Goal: Complete application form

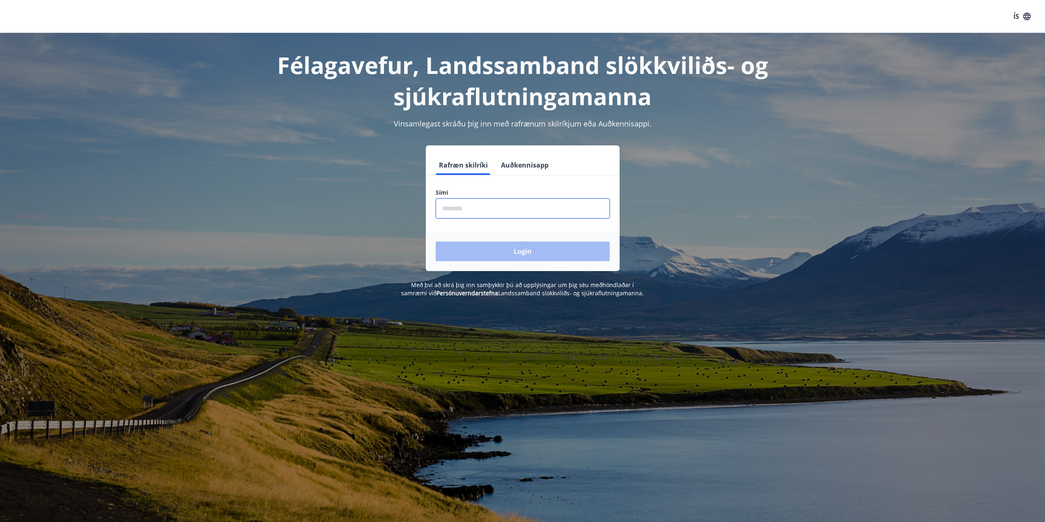
click at [451, 211] on input "phone" at bounding box center [523, 208] width 174 height 20
type input "********"
click at [508, 248] on button "Login" at bounding box center [523, 251] width 174 height 20
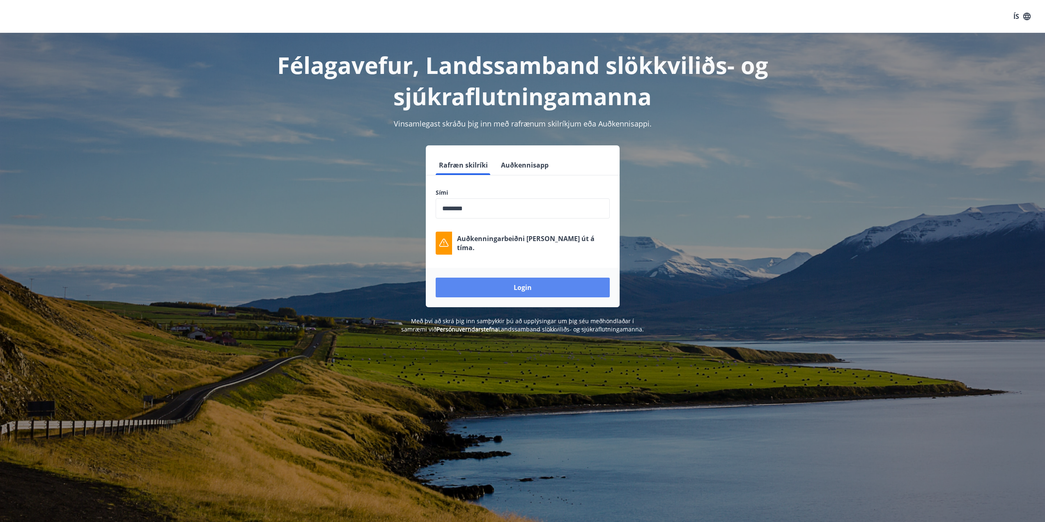
click at [529, 296] on button "Login" at bounding box center [523, 288] width 174 height 20
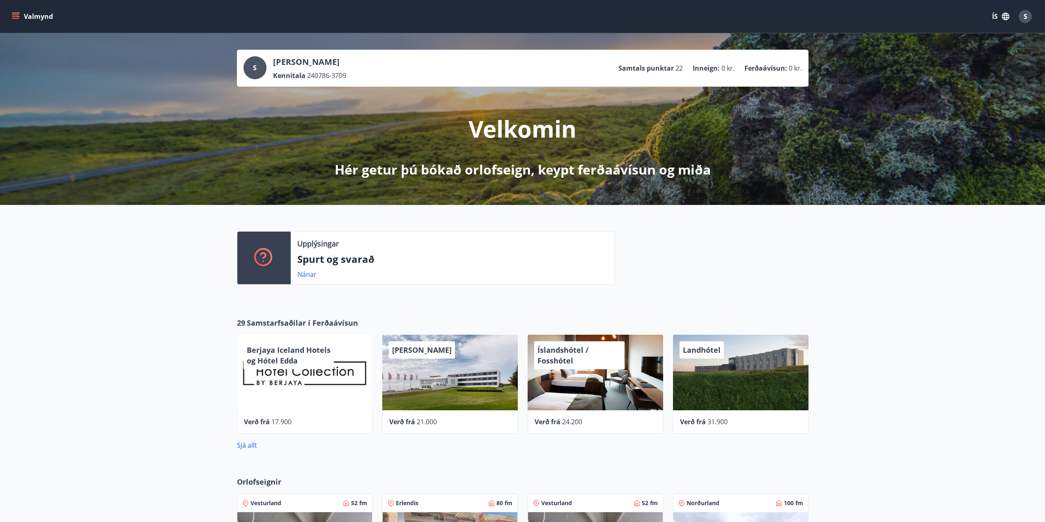
click at [27, 15] on button "Valmynd" at bounding box center [33, 16] width 46 height 15
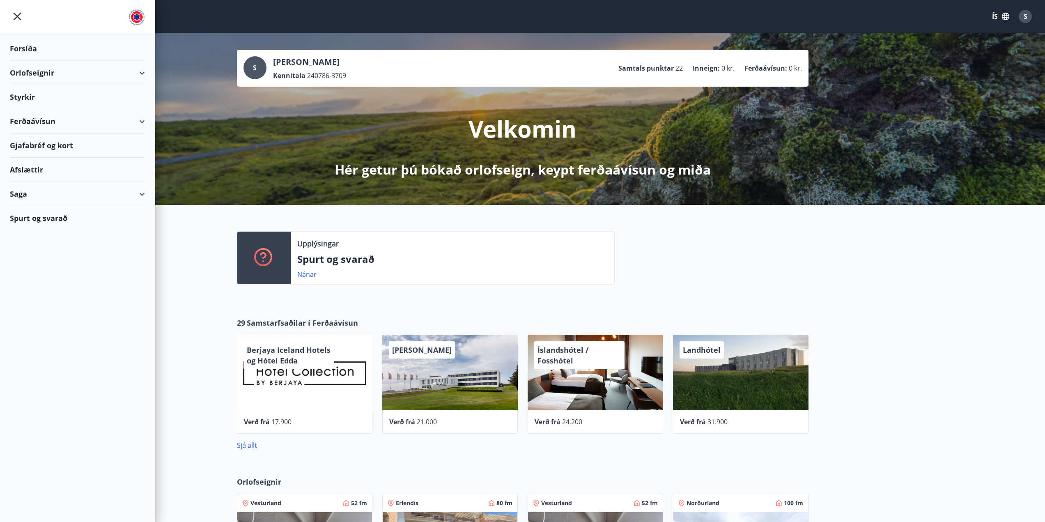
click at [133, 204] on div "Saga" at bounding box center [77, 194] width 135 height 24
click at [31, 322] on div "Skilagreinar" at bounding box center [77, 318] width 122 height 17
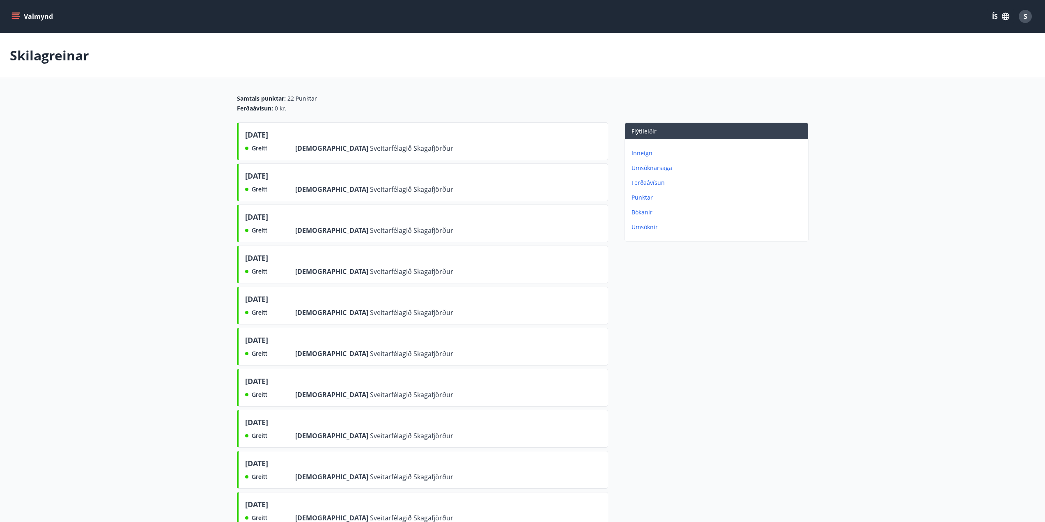
click at [12, 16] on icon "menu" at bounding box center [15, 16] width 8 height 8
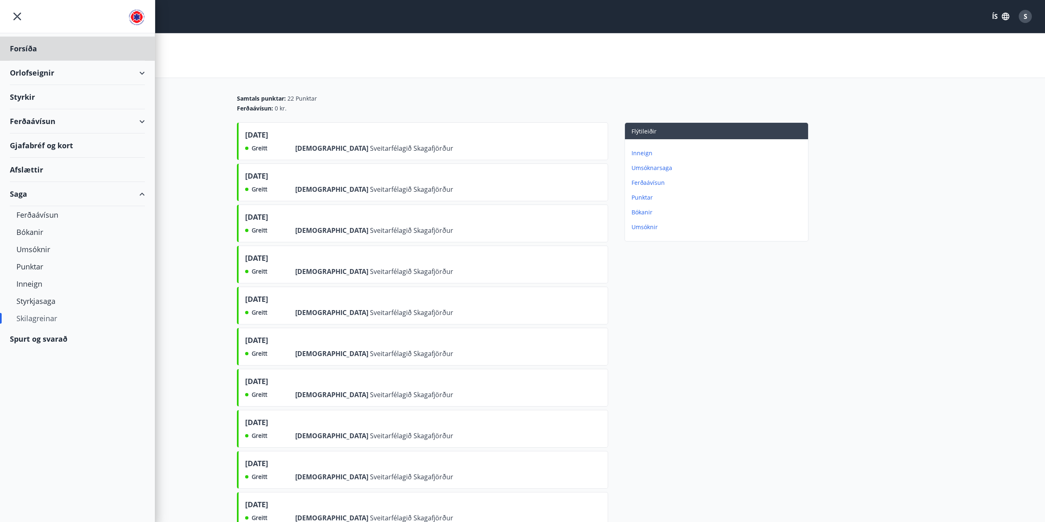
click at [29, 61] on div "Styrkir" at bounding box center [77, 49] width 135 height 24
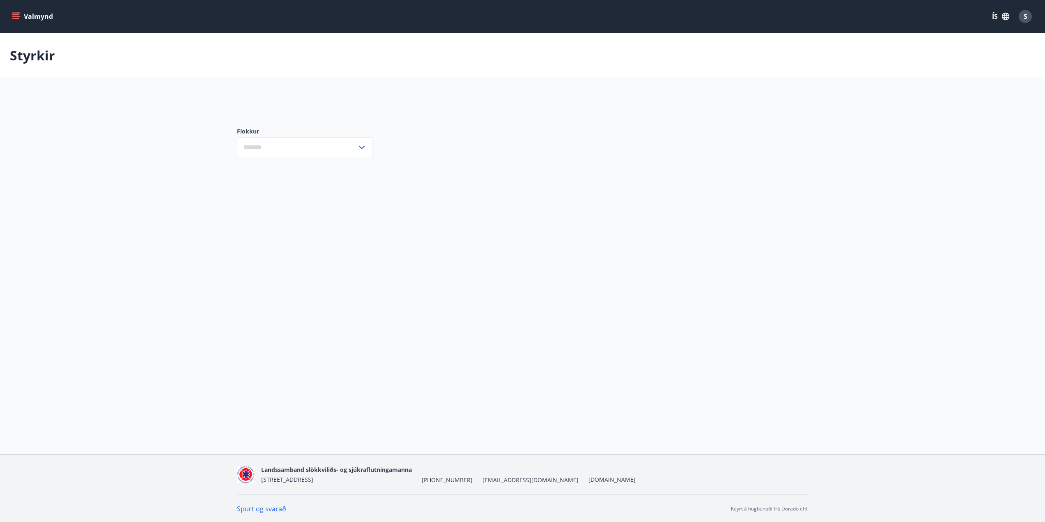
type input "***"
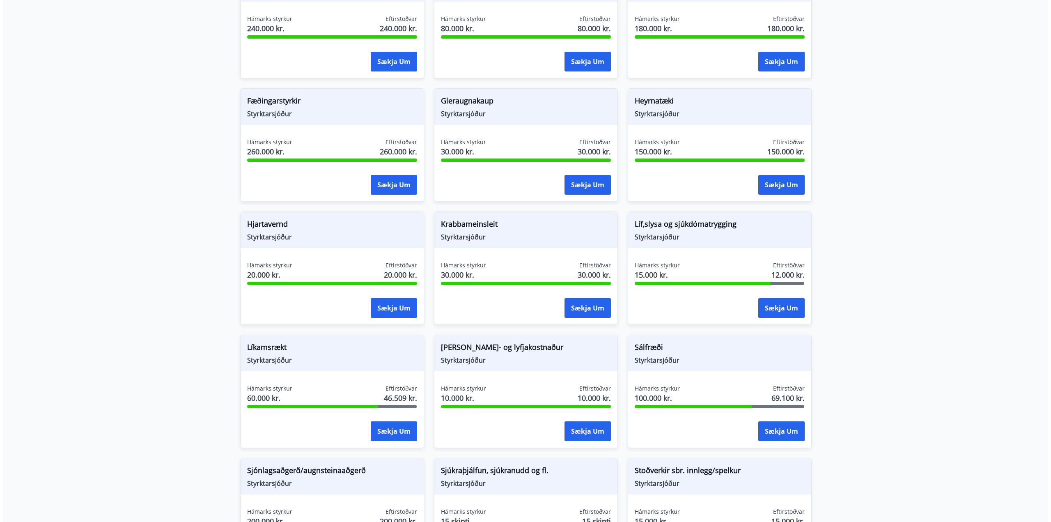
scroll to position [452, 0]
click at [397, 431] on button "Sækja um" at bounding box center [391, 431] width 46 height 20
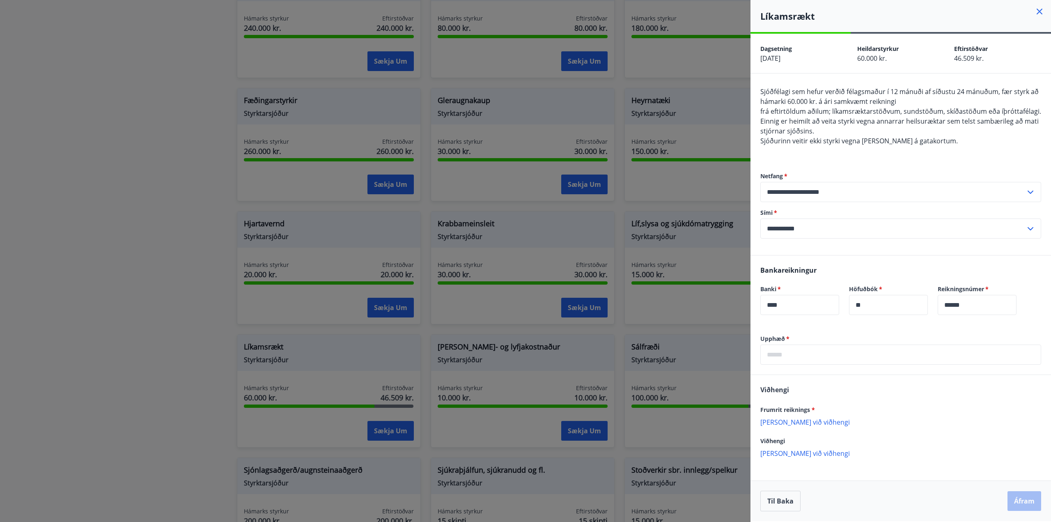
click at [795, 422] on p "Bæta við viðhengi" at bounding box center [901, 422] width 281 height 8
click at [786, 464] on p "Bæta við viðhengi" at bounding box center [901, 462] width 281 height 8
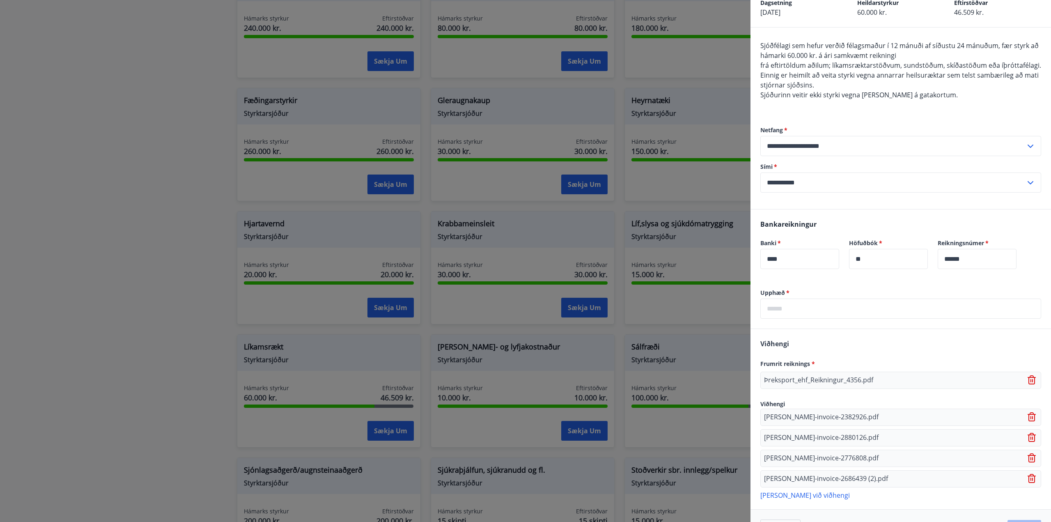
scroll to position [84, 0]
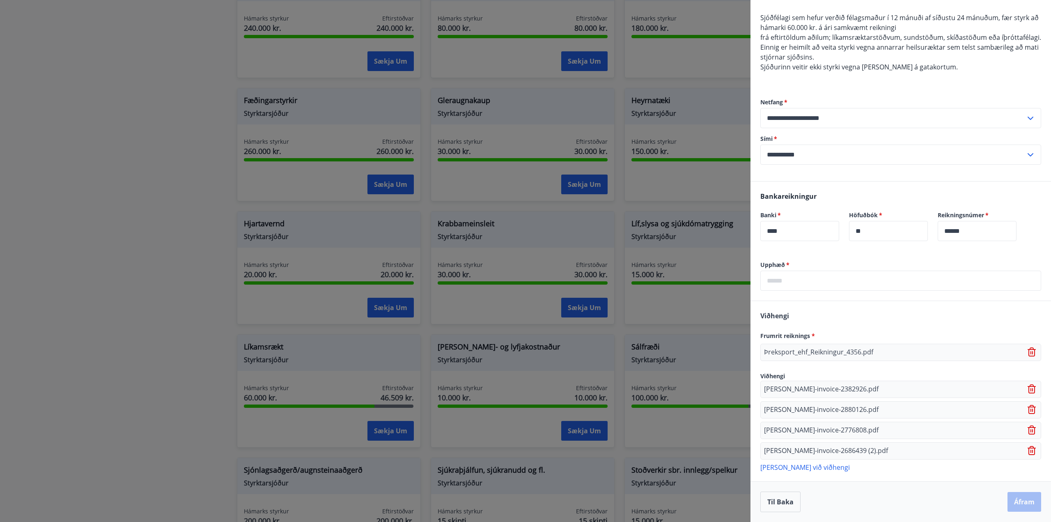
click at [785, 285] on input "text" at bounding box center [901, 281] width 281 height 20
type input "*****"
click at [829, 304] on div "Viðhengi Frumrit reiknings * Þreksport_ehf_Reikningur_4356.pdf Viðhengi abler-i…" at bounding box center [901, 391] width 301 height 180
click at [1026, 501] on button "Áfram" at bounding box center [1025, 502] width 34 height 20
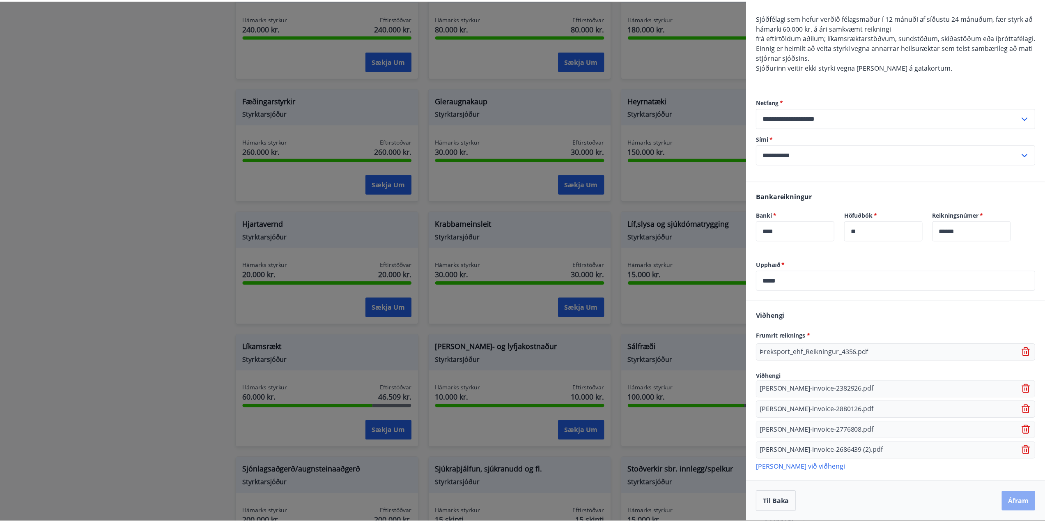
scroll to position [0, 0]
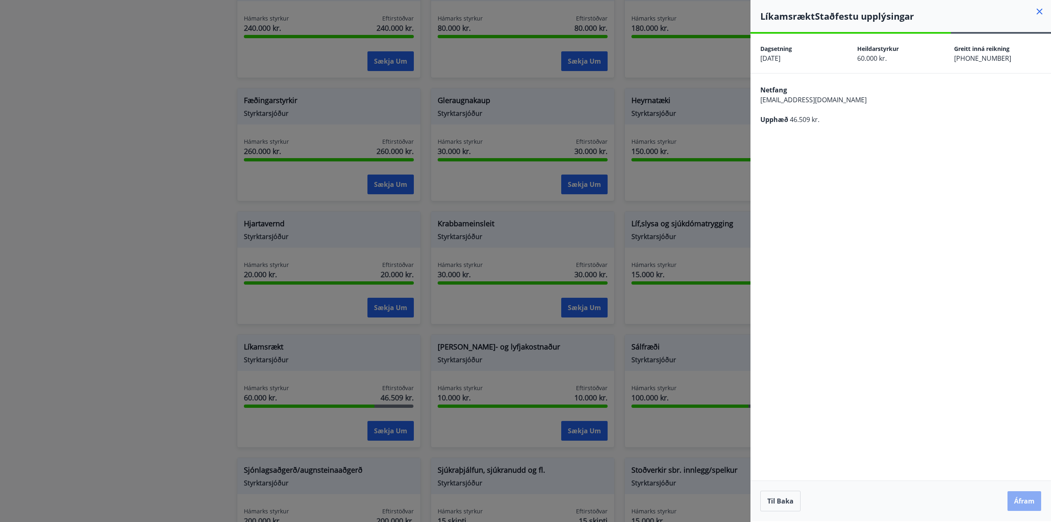
click at [1032, 506] on button "Áfram" at bounding box center [1025, 501] width 34 height 20
click at [1035, 39] on icon "Close" at bounding box center [1034, 41] width 10 height 10
click at [1039, 7] on icon at bounding box center [1040, 12] width 10 height 10
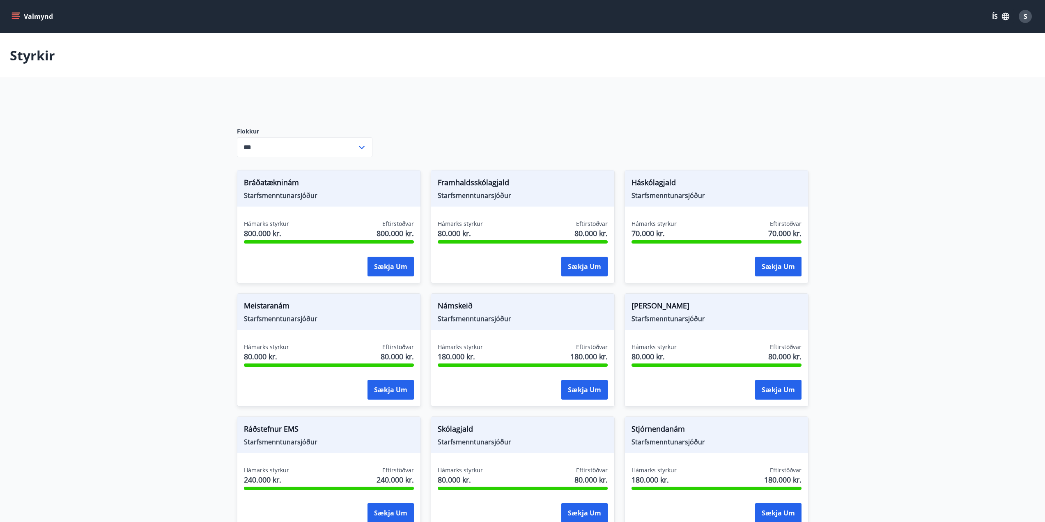
click at [28, 14] on button "Valmynd" at bounding box center [33, 16] width 46 height 15
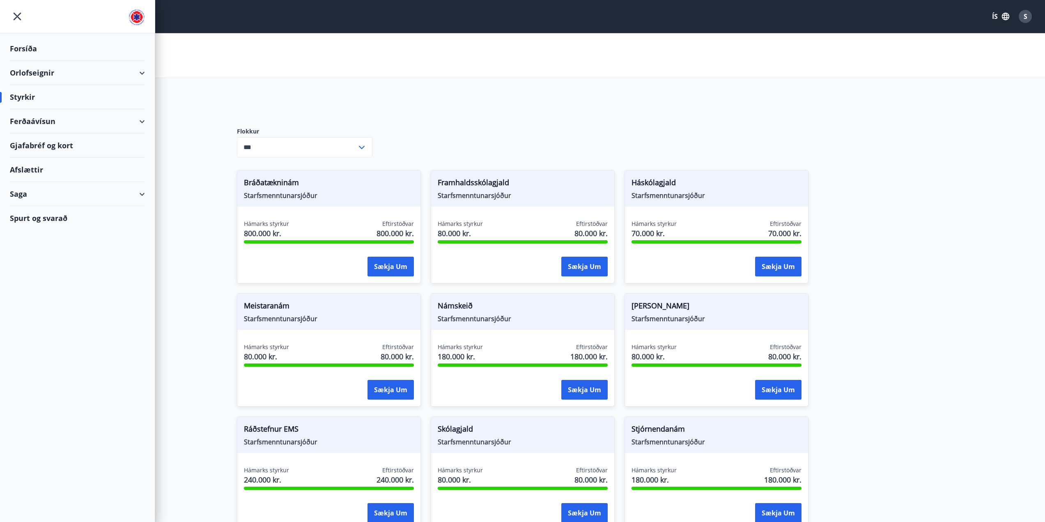
click at [258, 127] on div "Flokkur *** ​" at bounding box center [305, 142] width 136 height 56
